Goal: Information Seeking & Learning: Find specific fact

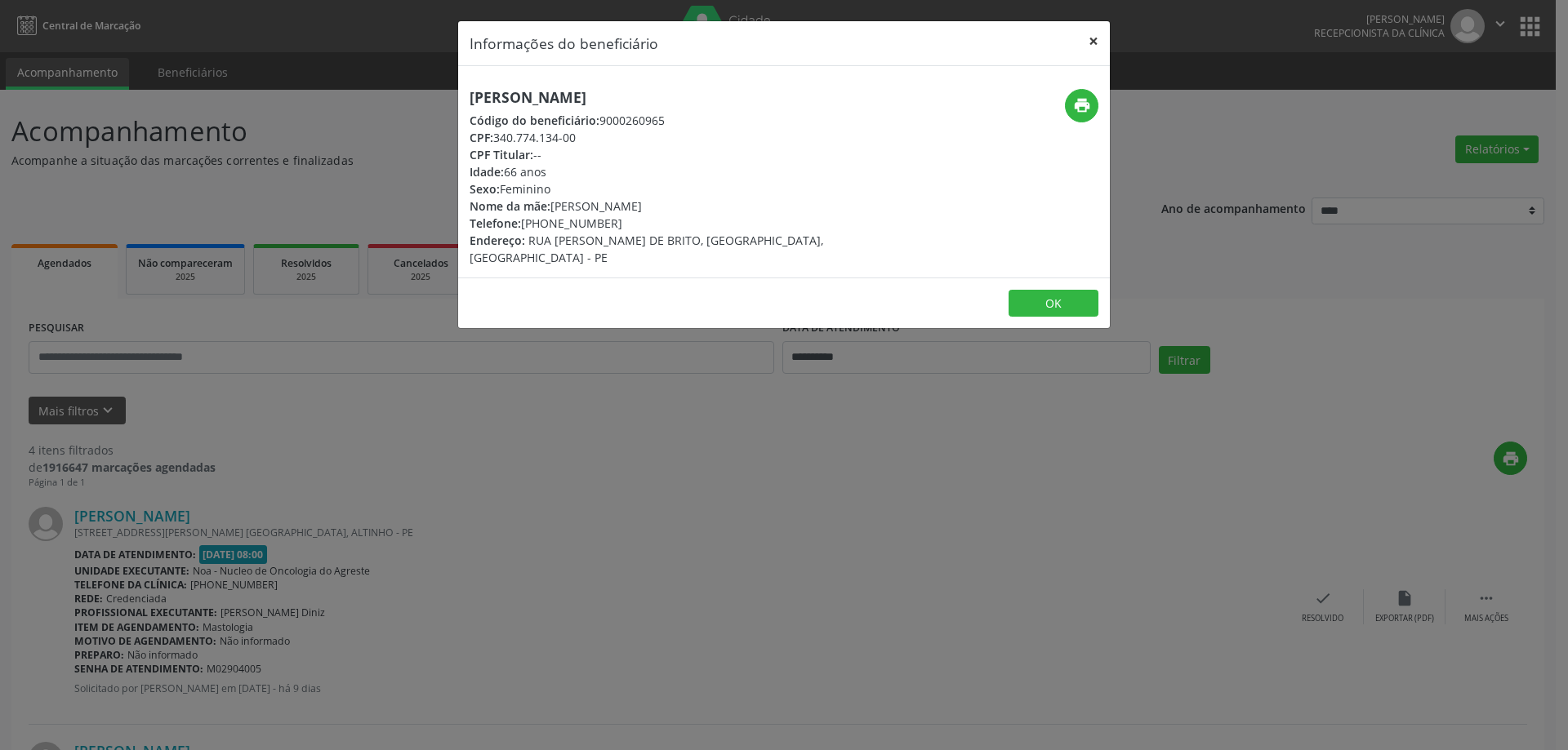
click at [1089, 36] on button "×" at bounding box center [1093, 41] width 33 height 40
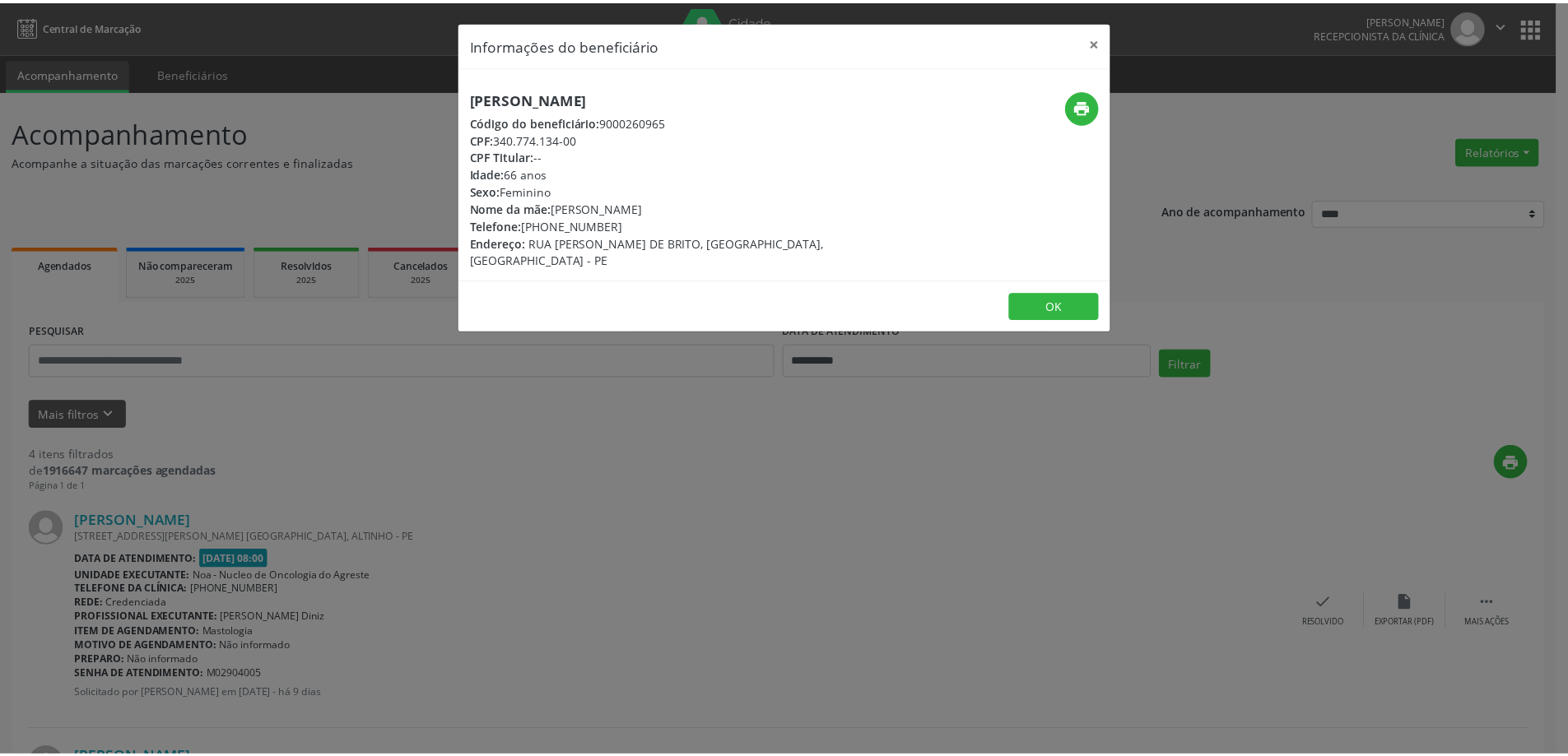
scroll to position [714, 0]
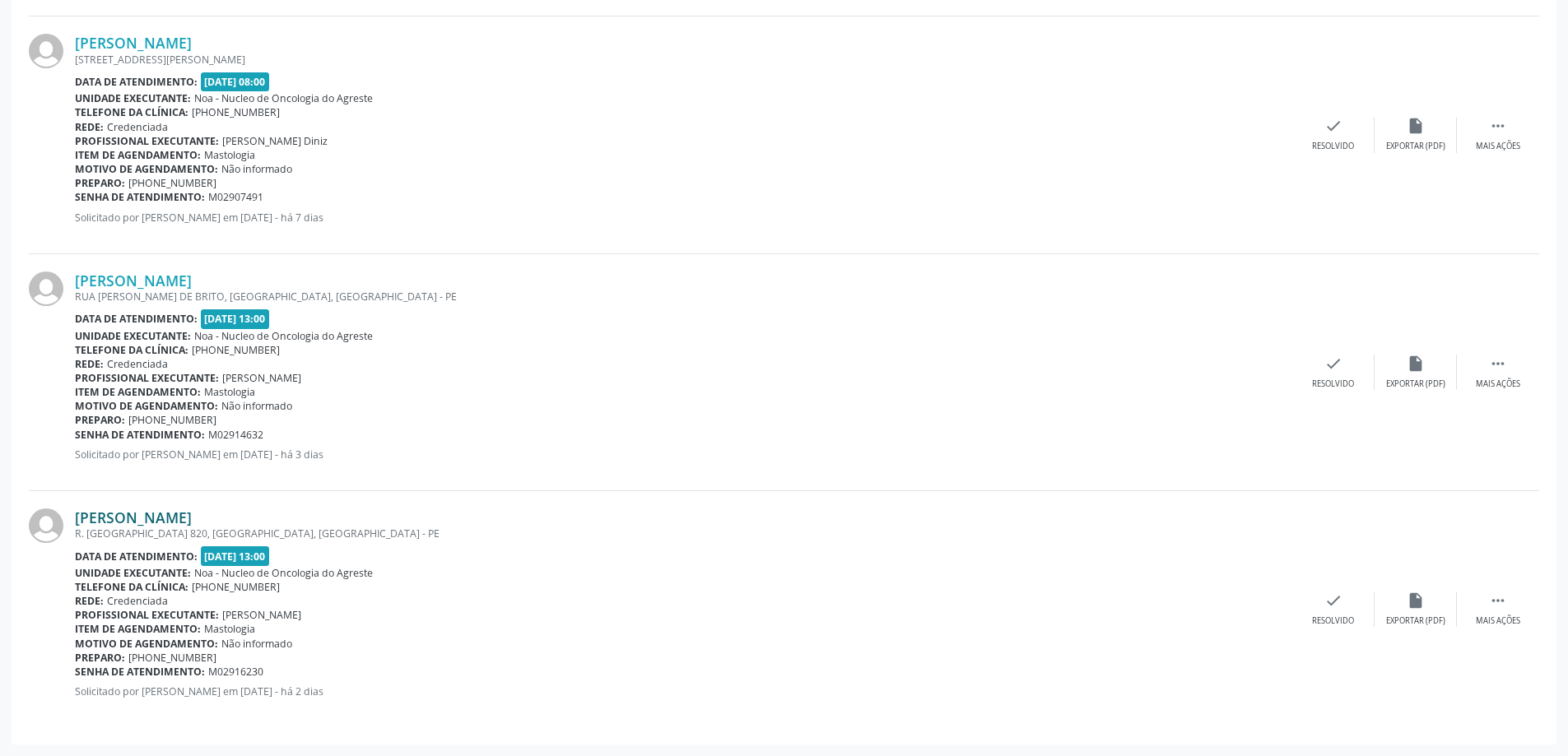
click at [191, 515] on link "[PERSON_NAME]" at bounding box center [134, 518] width 117 height 19
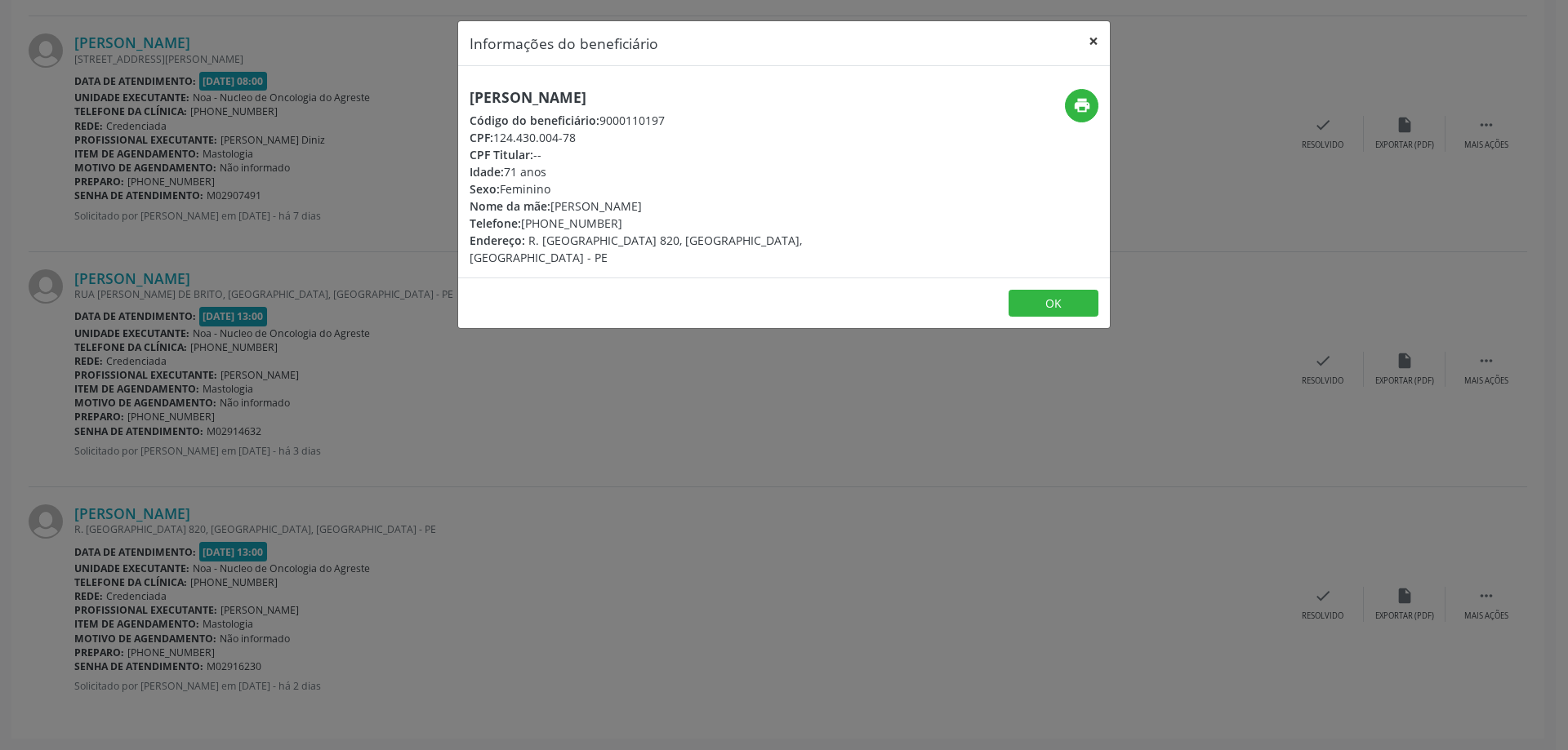
click at [1091, 44] on button "×" at bounding box center [1093, 41] width 33 height 40
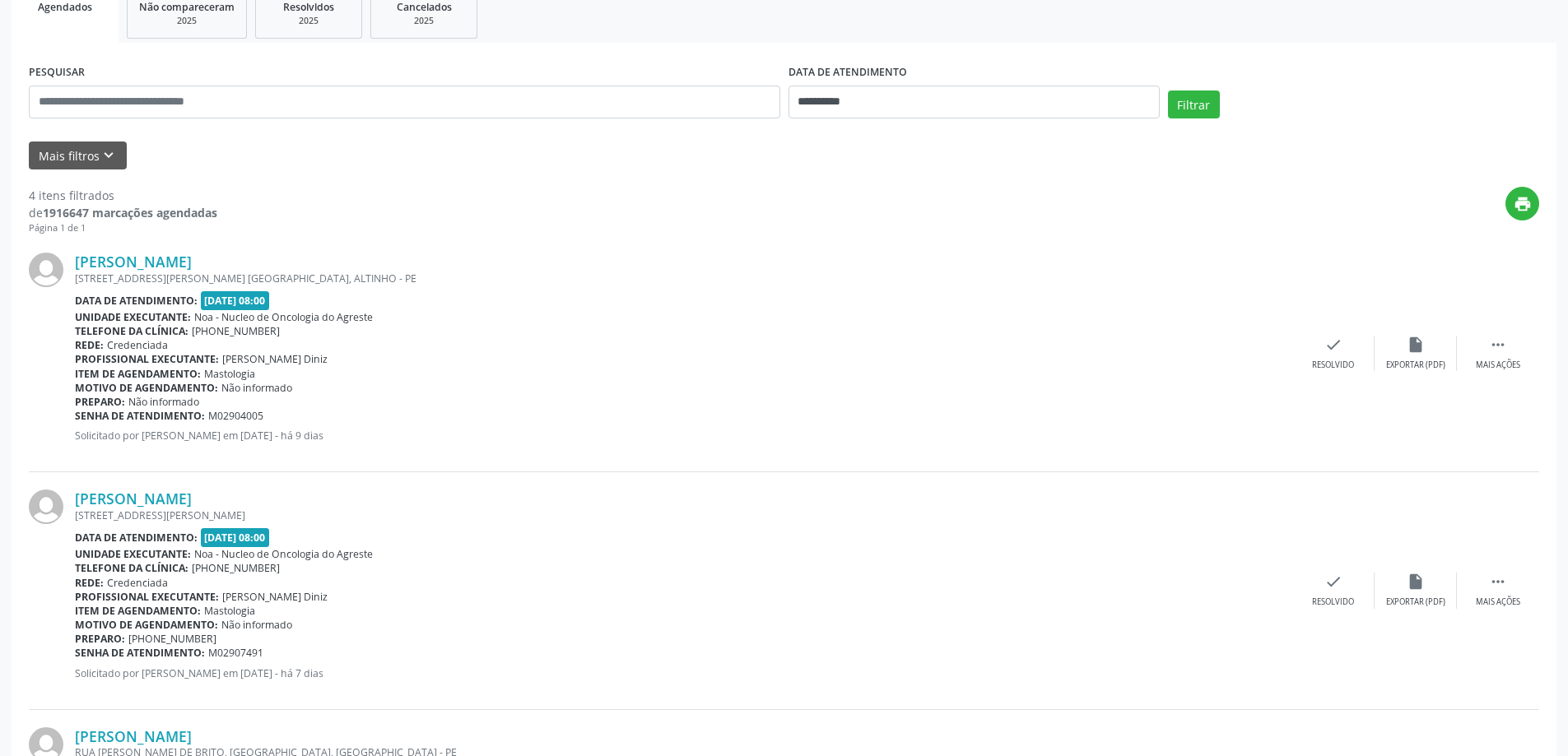
scroll to position [56, 0]
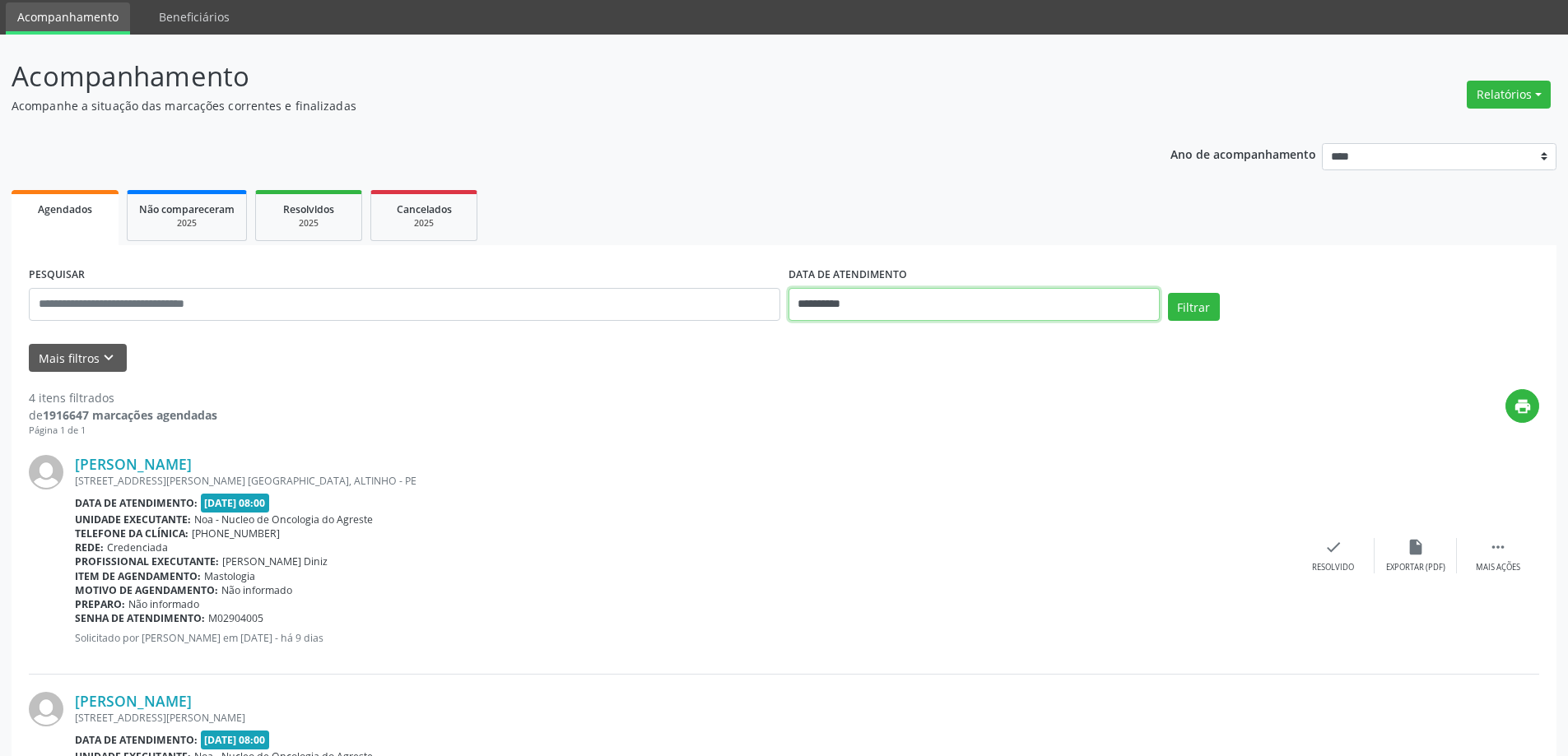
click at [921, 305] on input "**********" at bounding box center [974, 305] width 371 height 33
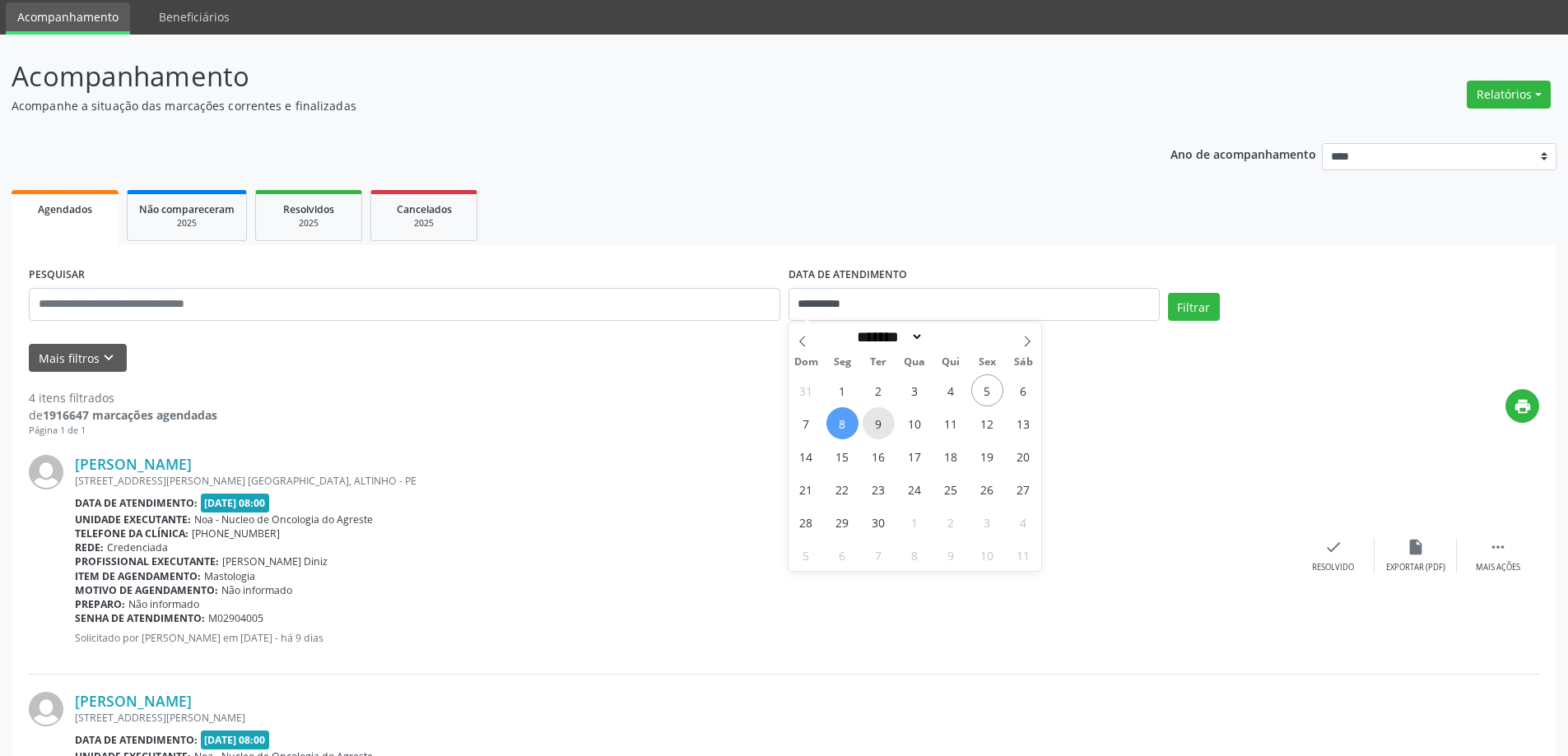
click at [878, 434] on span "9" at bounding box center [878, 423] width 32 height 32
type input "**********"
click at [878, 434] on span "9" at bounding box center [878, 423] width 32 height 32
click at [1192, 305] on button "Filtrar" at bounding box center [1194, 307] width 52 height 28
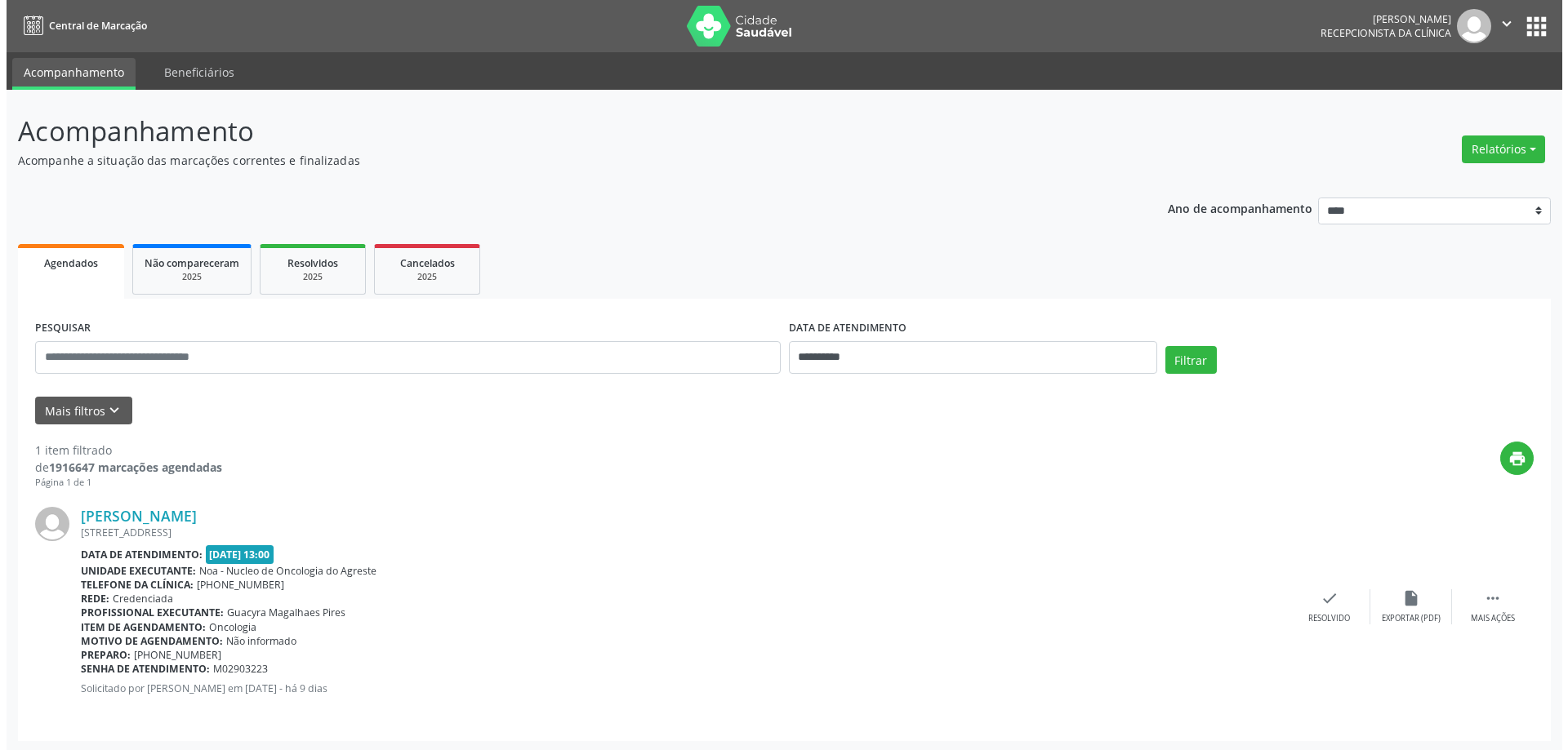
scroll to position [3, 0]
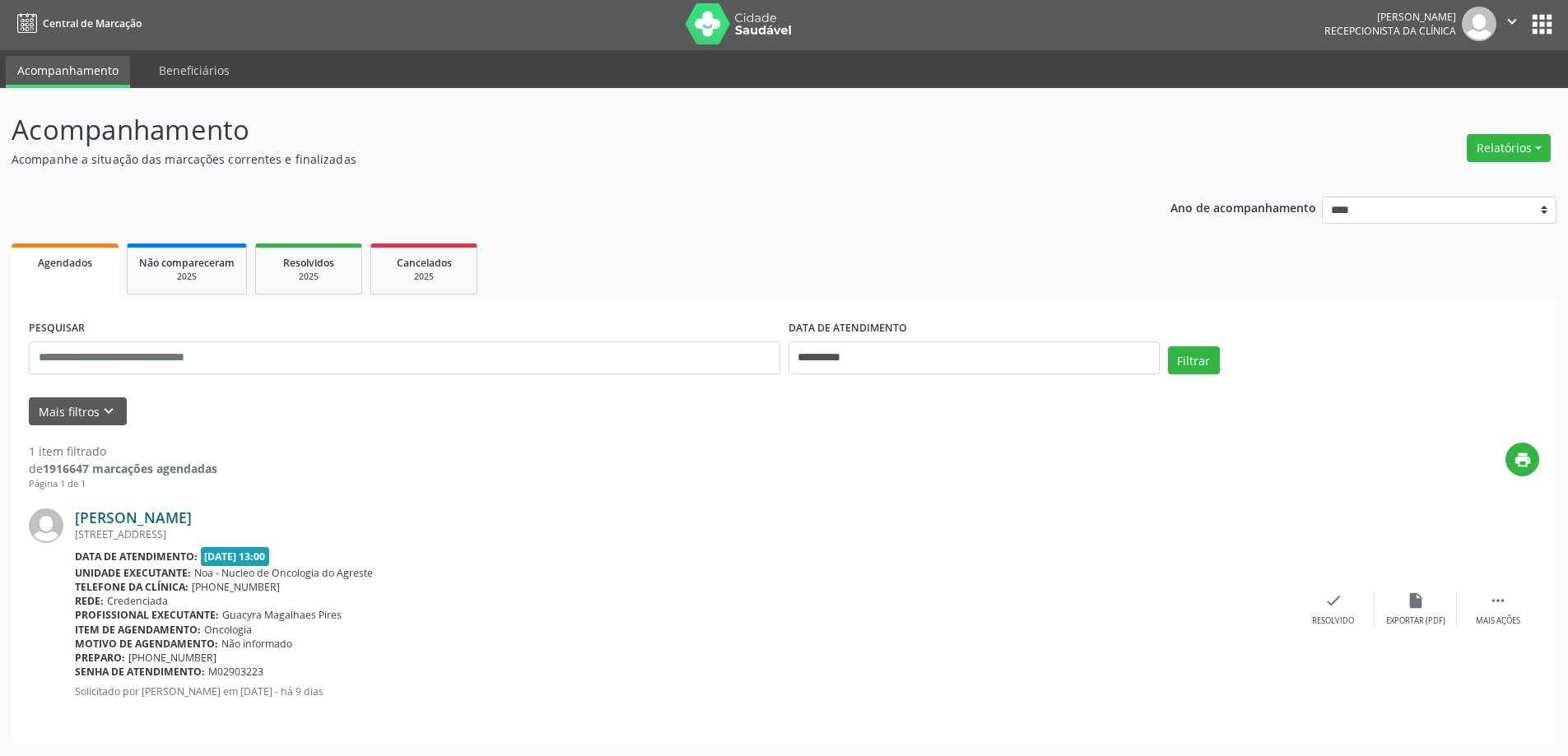
click at [191, 515] on link "[PERSON_NAME]" at bounding box center [134, 518] width 117 height 19
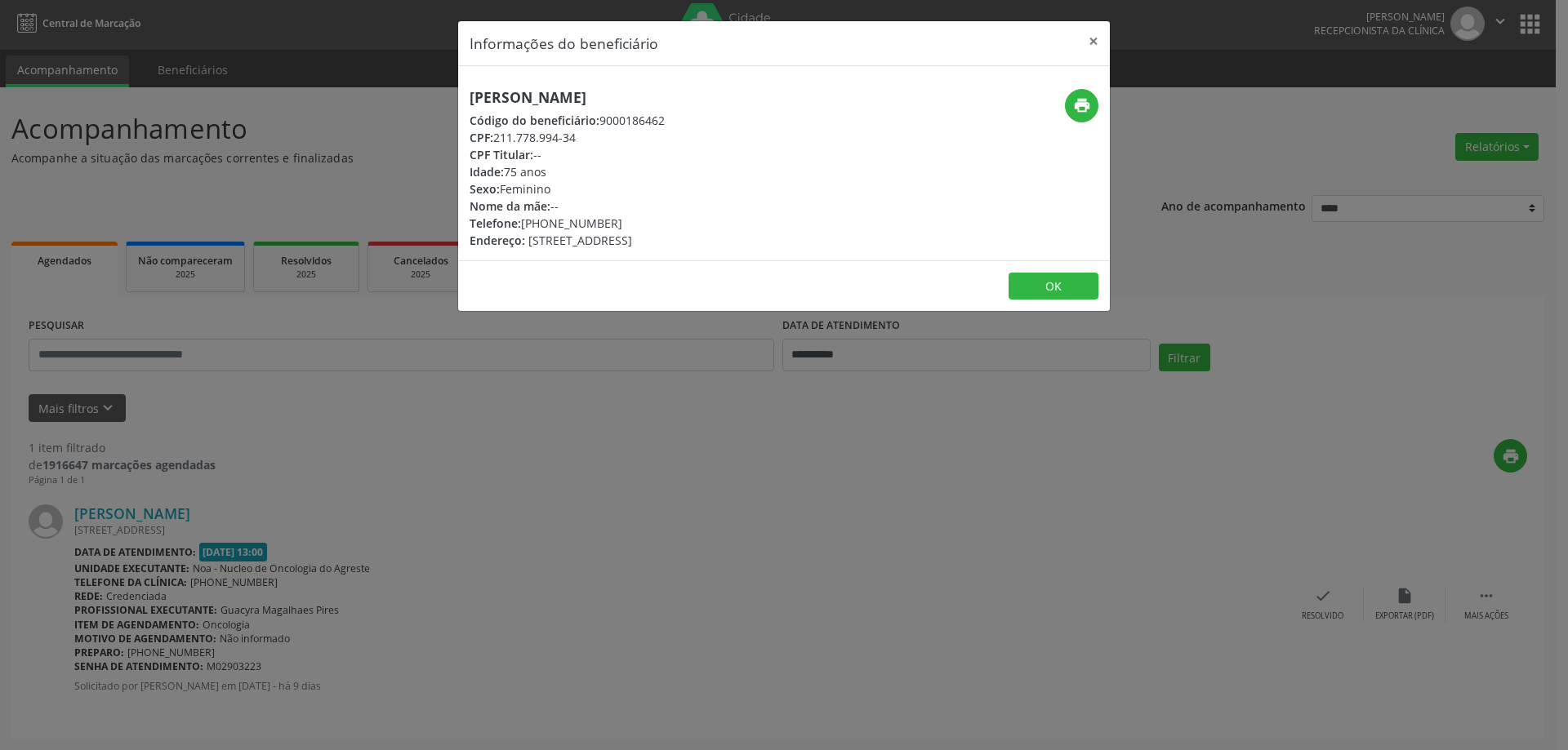
drag, startPoint x: 469, startPoint y: 90, endPoint x: 725, endPoint y: 102, distance: 256.3
click at [725, 102] on div "[PERSON_NAME] Código do beneficiário: 9000186462 CPF: 211.778.994-34 CPF Titula…" at bounding box center [675, 169] width 434 height 160
copy h5 "[PERSON_NAME]"
drag, startPoint x: 549, startPoint y: 225, endPoint x: 569, endPoint y: 225, distance: 20.0
click at [569, 225] on div "Telefone: [PHONE_NUMBER]" at bounding box center [566, 224] width 195 height 17
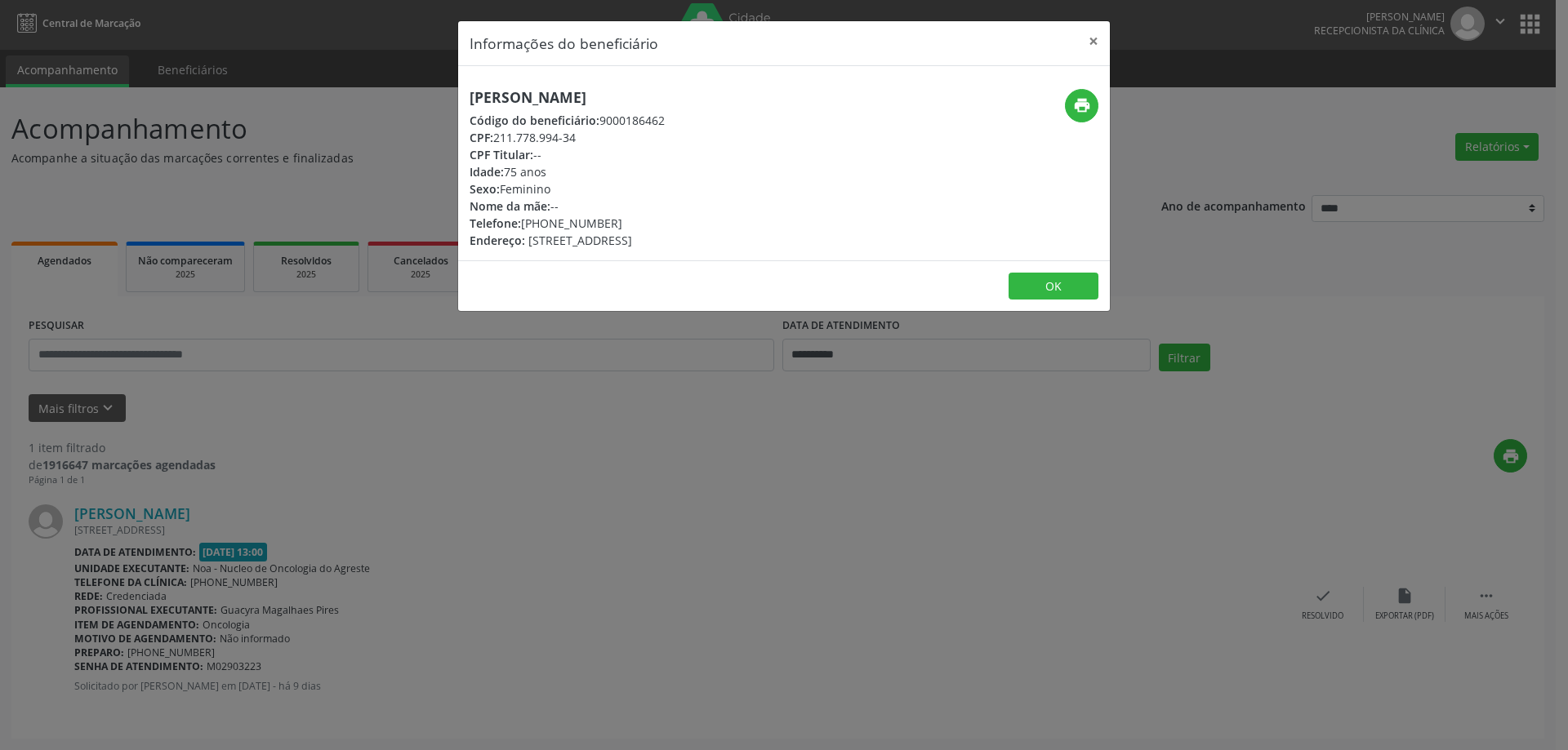
click at [619, 198] on div "Nome da mãe: --" at bounding box center [566, 206] width 195 height 17
drag, startPoint x: 549, startPoint y: 223, endPoint x: 580, endPoint y: 224, distance: 31.0
click at [580, 224] on div "Telefone: [PHONE_NUMBER]" at bounding box center [566, 224] width 195 height 17
copy div "99938"
